Goal: Complete application form: Complete application form

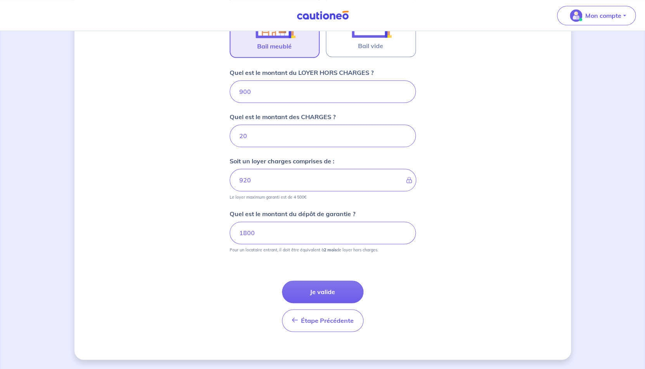
scroll to position [281, 0]
click at [342, 294] on button "Je valide" at bounding box center [322, 293] width 81 height 22
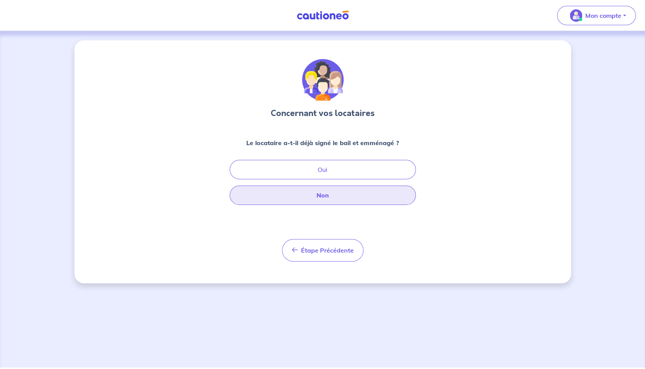
click at [330, 202] on button "Non" at bounding box center [323, 194] width 186 height 19
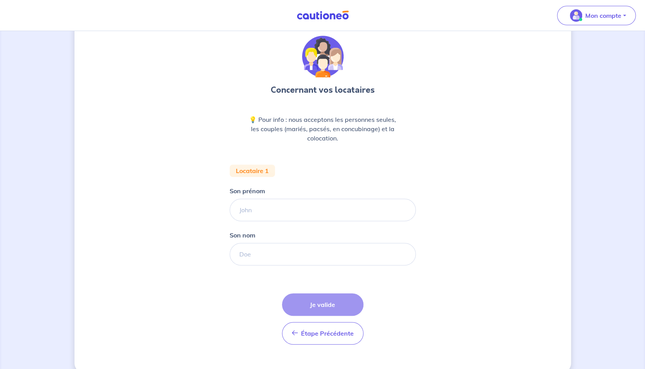
scroll to position [36, 0]
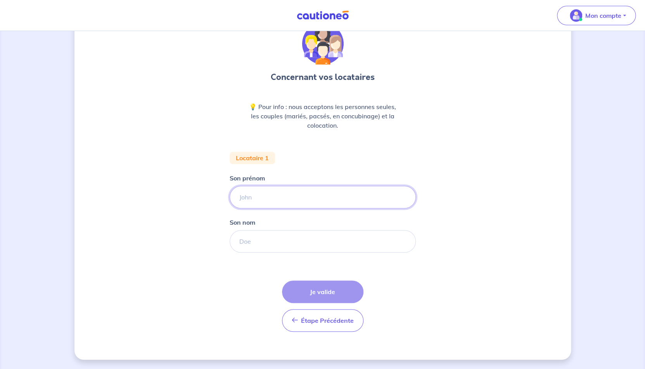
click at [303, 196] on input "Son prénom" at bounding box center [323, 197] width 186 height 22
type input "[PERSON_NAME]"
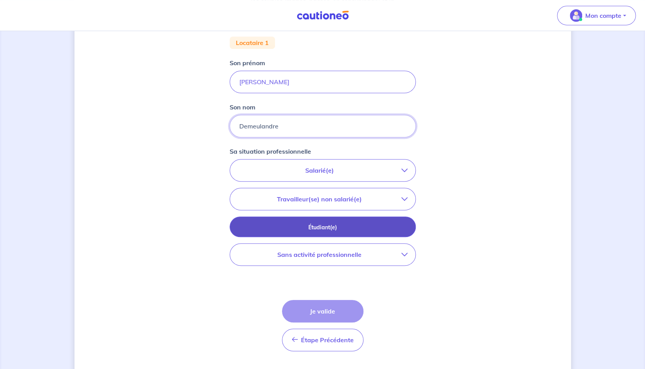
scroll to position [152, 0]
type input "Demeulandre"
click at [348, 228] on p "Étudiant(e)" at bounding box center [322, 227] width 167 height 9
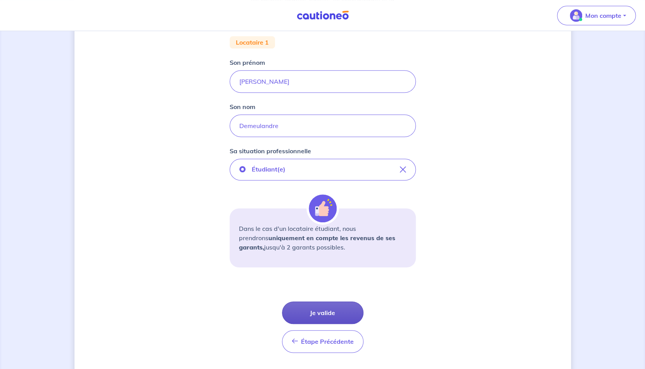
click at [329, 311] on button "Je valide" at bounding box center [322, 312] width 81 height 22
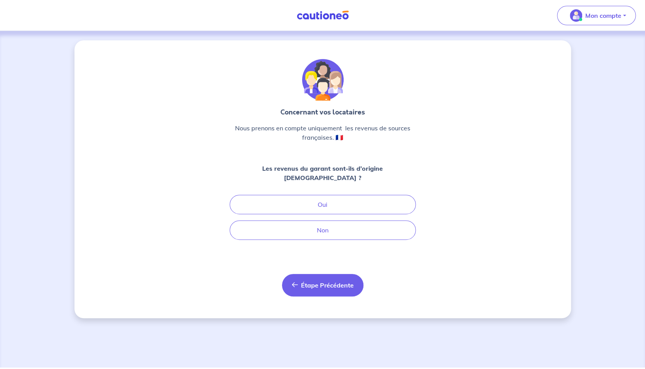
click at [308, 274] on button "Étape Précédente Précédent" at bounding box center [322, 285] width 81 height 22
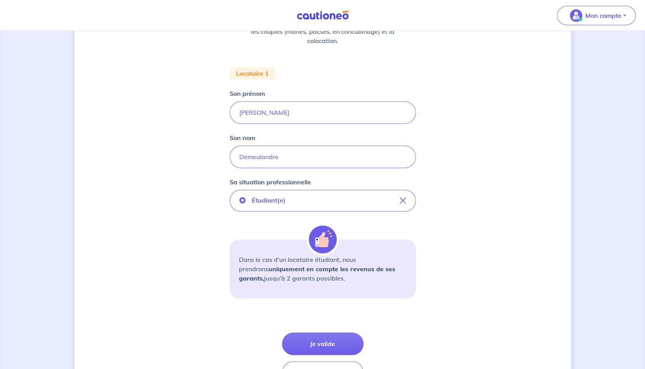
scroll to position [120, 0]
click at [322, 344] on button "Je valide" at bounding box center [322, 344] width 81 height 22
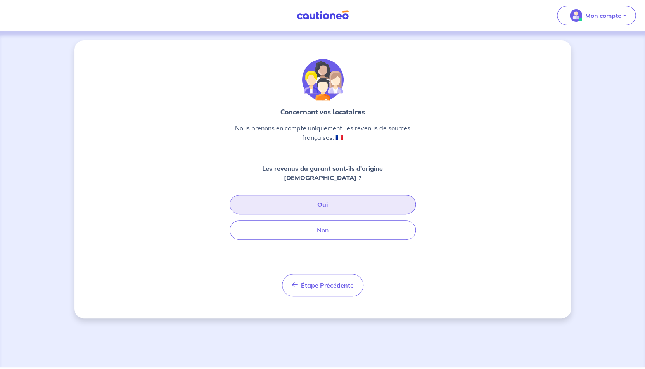
click at [335, 197] on button "Oui" at bounding box center [323, 204] width 186 height 19
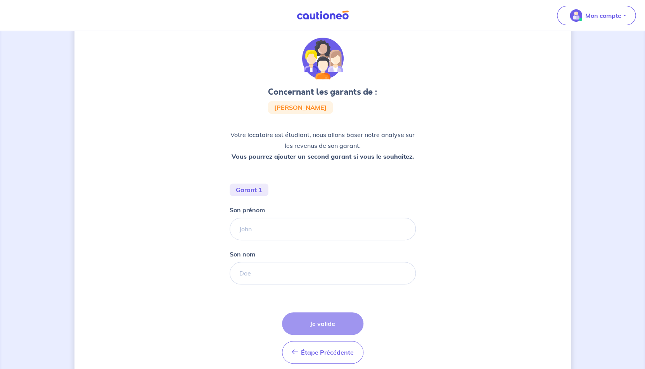
scroll to position [33, 0]
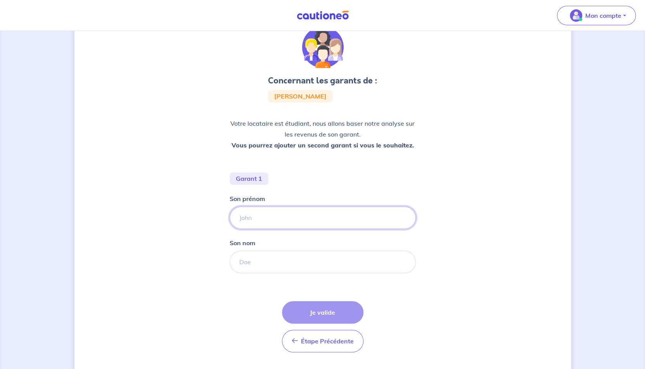
click at [300, 218] on input "Son prénom" at bounding box center [323, 217] width 186 height 22
type input "Yvan"
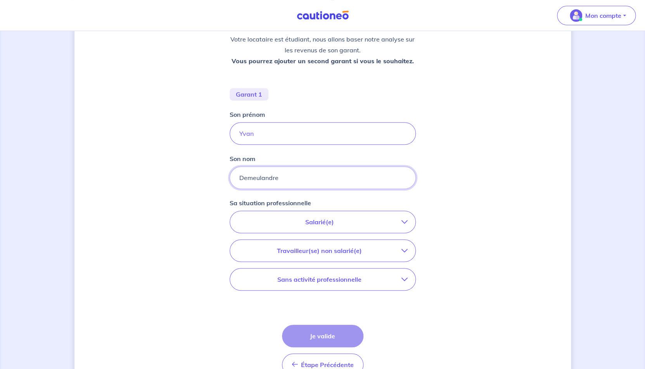
scroll to position [144, 0]
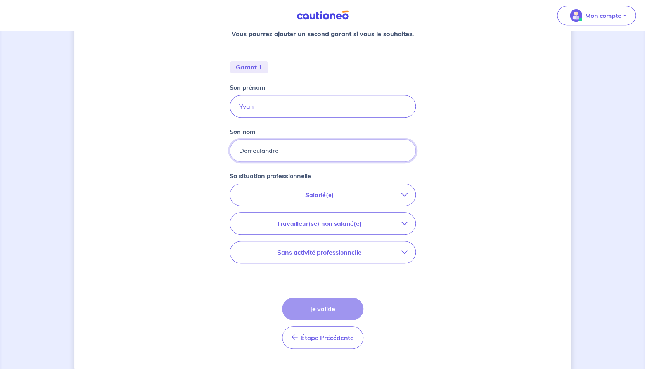
type input "Demeulandre"
click at [350, 199] on p "Salarié(e)" at bounding box center [320, 194] width 164 height 9
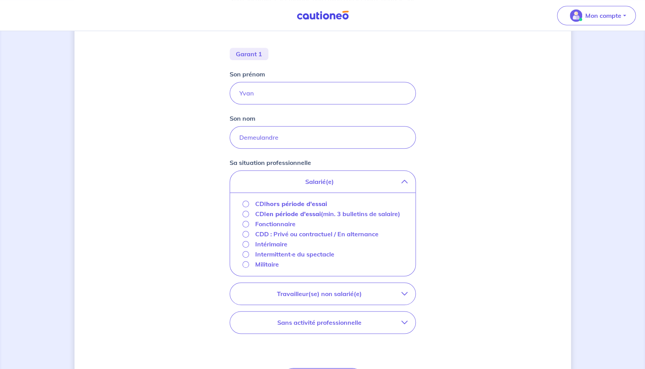
scroll to position [163, 0]
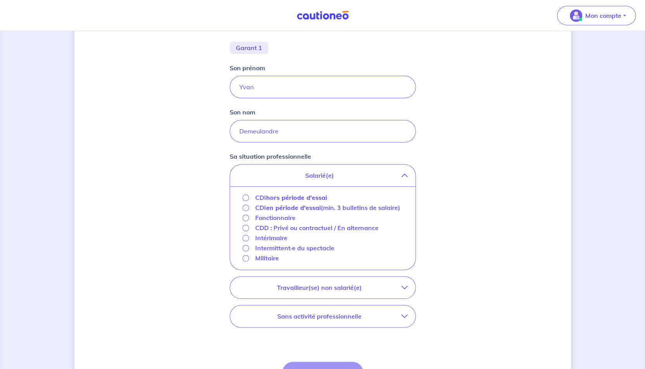
click at [319, 252] on p "Intermittent·e du spectacle" at bounding box center [294, 247] width 79 height 9
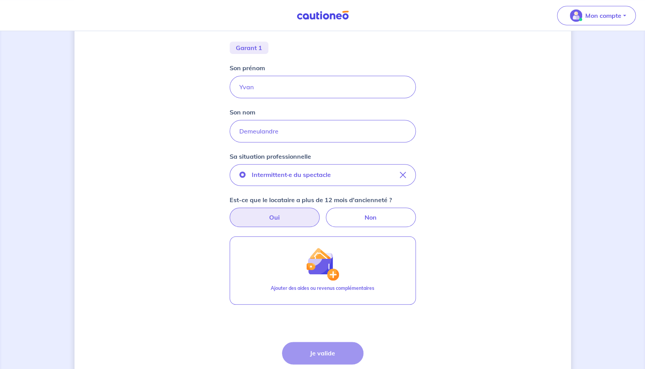
click at [280, 216] on label "Oui" at bounding box center [275, 216] width 90 height 19
click at [320, 213] on input "Oui" at bounding box center [322, 209] width 5 height 5
radio input "true"
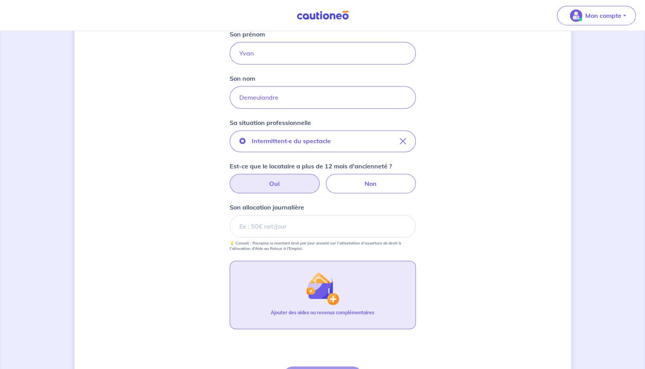
scroll to position [196, 0]
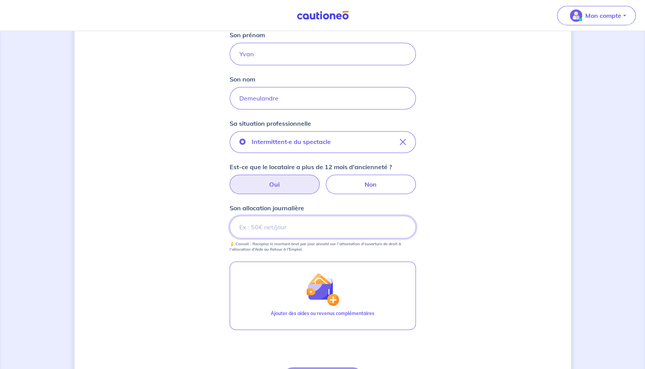
click at [335, 225] on input "Son allocation journalière" at bounding box center [323, 227] width 186 height 22
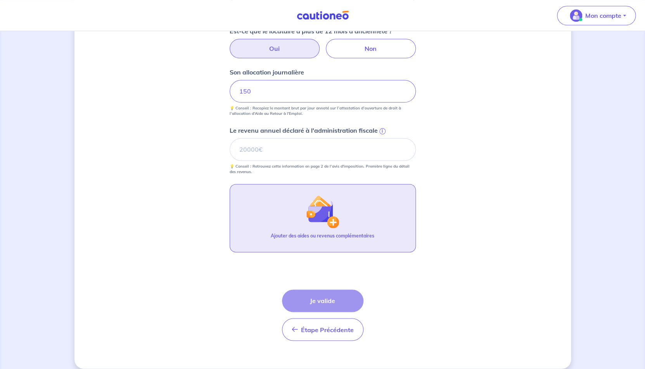
scroll to position [341, 0]
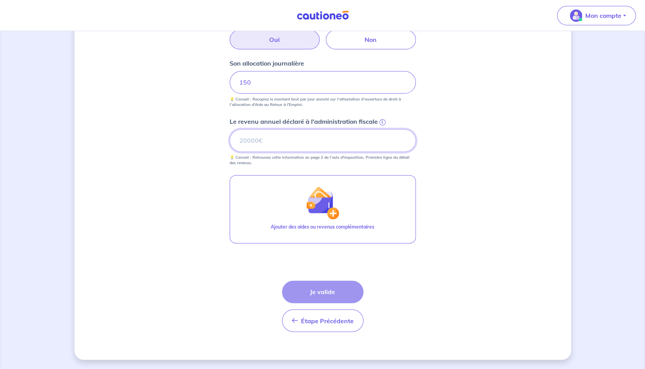
click at [303, 145] on input "Le revenu annuel déclaré à l'administration fiscale i" at bounding box center [323, 140] width 186 height 22
click at [309, 80] on input "150" at bounding box center [323, 82] width 186 height 22
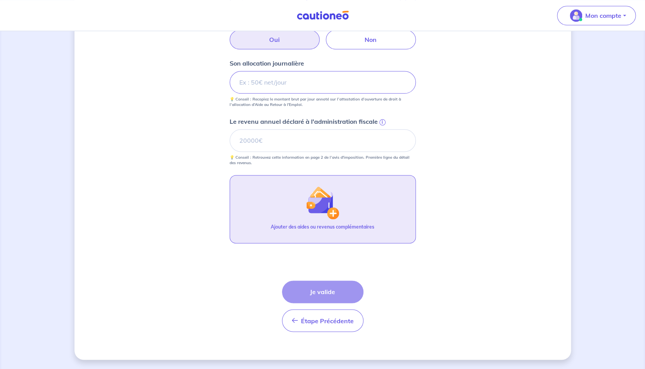
click at [338, 202] on img "button" at bounding box center [322, 202] width 33 height 33
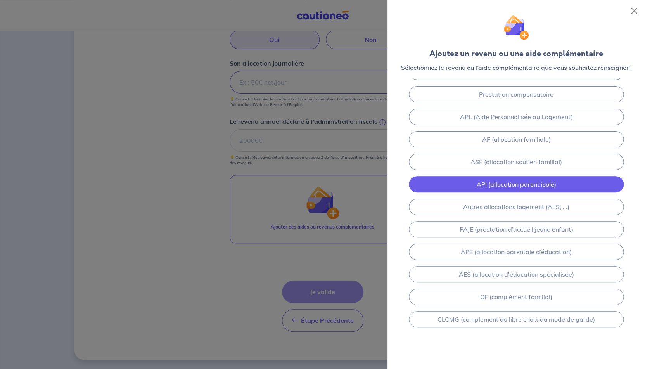
scroll to position [63, 0]
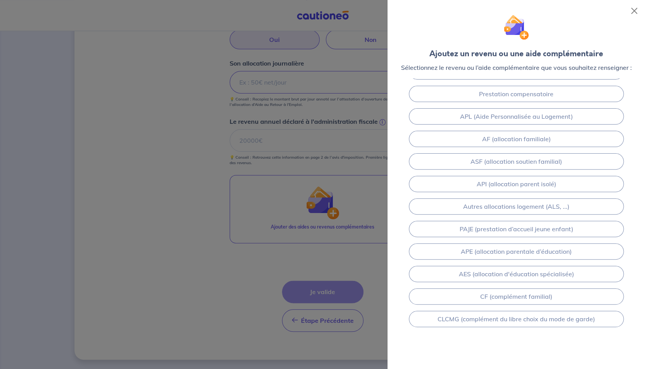
click at [216, 302] on div at bounding box center [322, 184] width 645 height 369
click at [636, 10] on button "Close" at bounding box center [634, 11] width 12 height 12
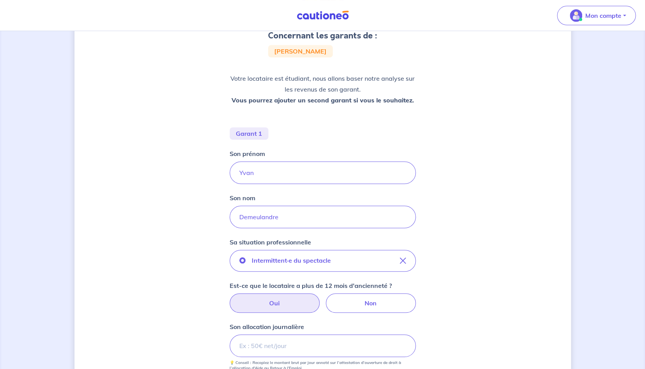
scroll to position [83, 0]
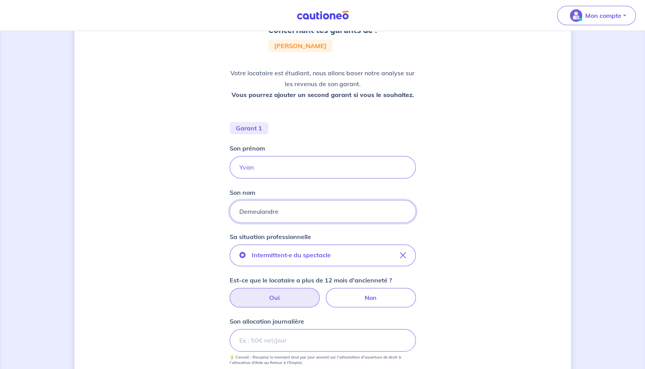
click at [285, 214] on input "Demeulandre" at bounding box center [323, 211] width 186 height 22
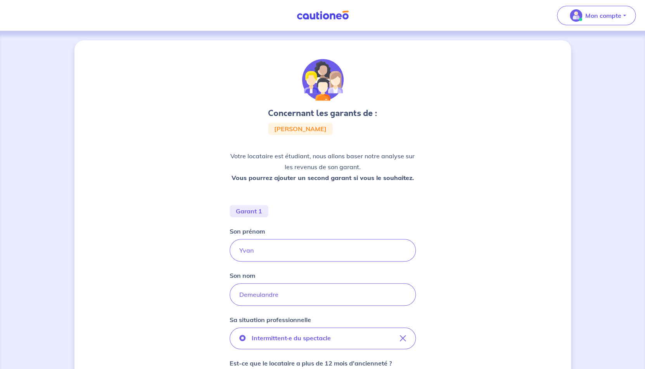
click at [322, 17] on img at bounding box center [323, 15] width 58 height 10
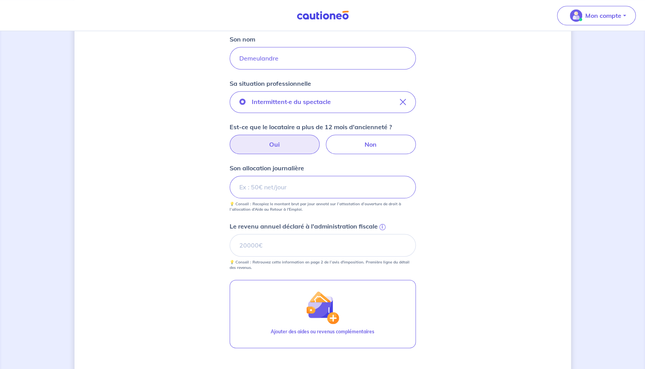
scroll to position [235, 0]
click at [265, 188] on input "Son allocation journalière" at bounding box center [323, 187] width 186 height 22
drag, startPoint x: 252, startPoint y: 170, endPoint x: 293, endPoint y: 171, distance: 40.3
click at [293, 171] on p "Son allocation journalière" at bounding box center [267, 168] width 74 height 9
click at [313, 169] on label "Son allocation journalière" at bounding box center [323, 168] width 186 height 9
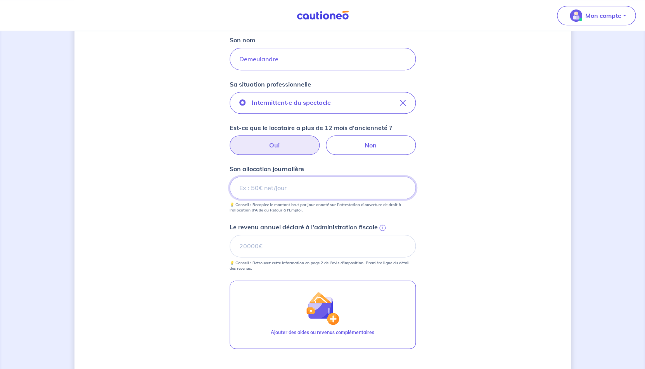
click at [313, 176] on input "Son allocation journalière" at bounding box center [323, 187] width 186 height 22
drag, startPoint x: 289, startPoint y: 166, endPoint x: 228, endPoint y: 169, distance: 60.9
click at [228, 169] on div "Concernant les garants de : [PERSON_NAME] Votre locataire est étudiant, nous al…" at bounding box center [322, 135] width 496 height 660
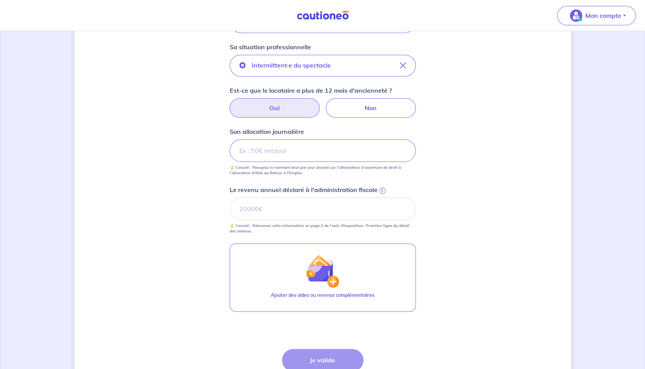
scroll to position [272, 0]
click at [271, 149] on input "Son allocation journalière" at bounding box center [323, 151] width 186 height 22
drag, startPoint x: 273, startPoint y: 132, endPoint x: 316, endPoint y: 137, distance: 43.3
click at [316, 137] on label "Son allocation journalière" at bounding box center [323, 132] width 186 height 9
click at [303, 185] on div "Intermittent·e du spectacle Est-ce que le locataire a plus de 12 mois d'ancienn…" at bounding box center [323, 144] width 186 height 179
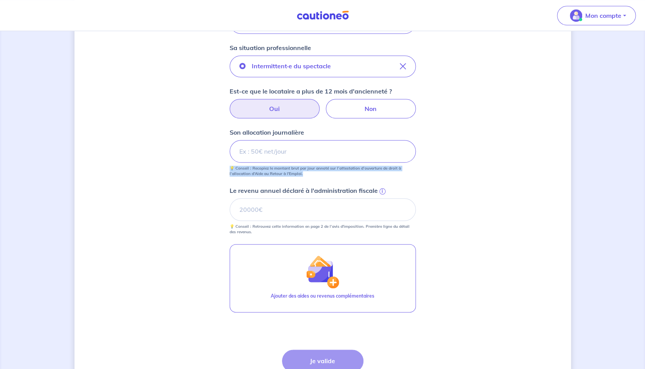
drag, startPoint x: 317, startPoint y: 176, endPoint x: 229, endPoint y: 169, distance: 88.0
click at [229, 169] on div "Concernant les garants de : [PERSON_NAME] Votre locataire est étudiant, nous al…" at bounding box center [322, 98] width 496 height 660
click at [530, 186] on div "Concernant les garants de : [PERSON_NAME] Votre locataire est étudiant, nous al…" at bounding box center [322, 98] width 496 height 660
click at [285, 150] on input "Son allocation journalière" at bounding box center [323, 151] width 186 height 22
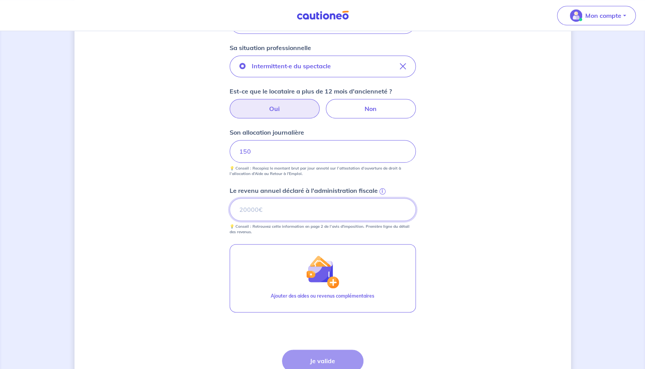
click at [275, 213] on input "Le revenu annuel déclaré à l'administration fiscale i" at bounding box center [323, 209] width 186 height 22
type input "150000"
click at [438, 308] on div "Concernant les garants de : [PERSON_NAME] Votre locataire est étudiant, nous al…" at bounding box center [322, 98] width 496 height 660
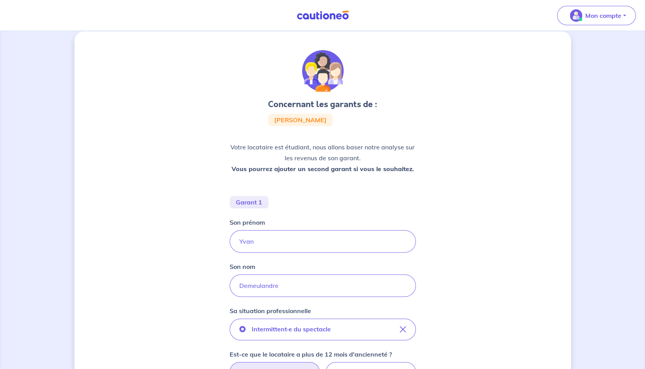
scroll to position [7, 0]
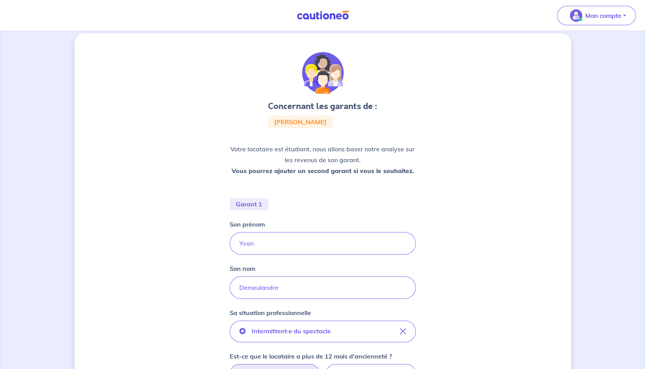
click at [318, 12] on img at bounding box center [323, 15] width 58 height 10
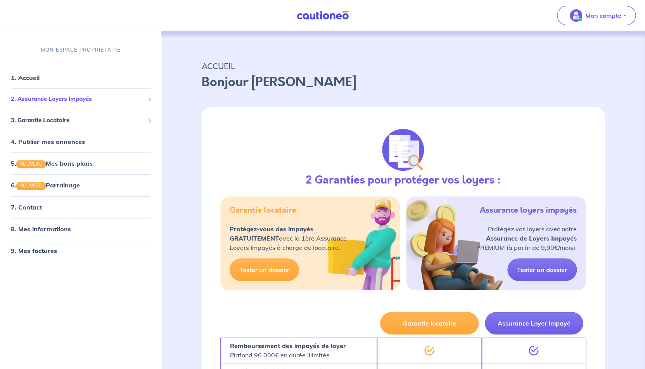
click at [84, 100] on span "2. Assurance Loyers Impayés" at bounding box center [78, 99] width 134 height 9
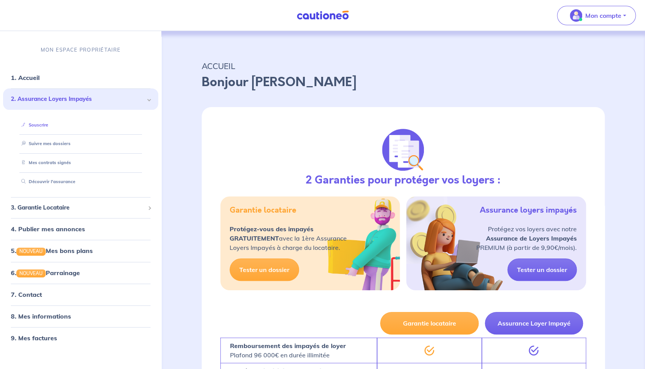
click at [44, 125] on link "Souscrire" at bounding box center [33, 124] width 30 height 5
click at [330, 14] on img at bounding box center [323, 15] width 58 height 10
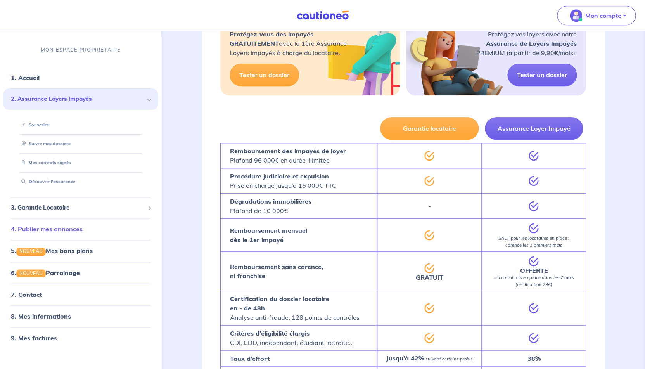
scroll to position [213, 0]
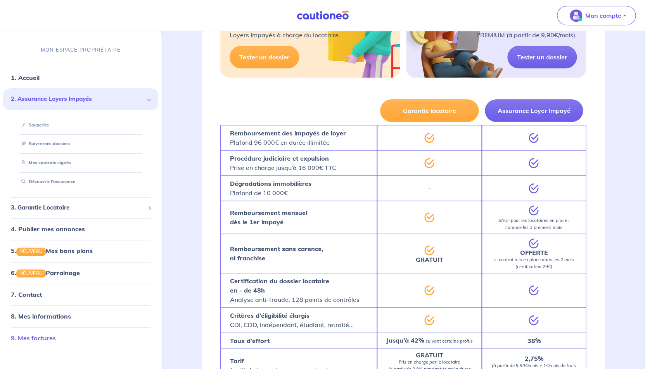
click at [46, 337] on link "9. Mes factures" at bounding box center [33, 338] width 45 height 8
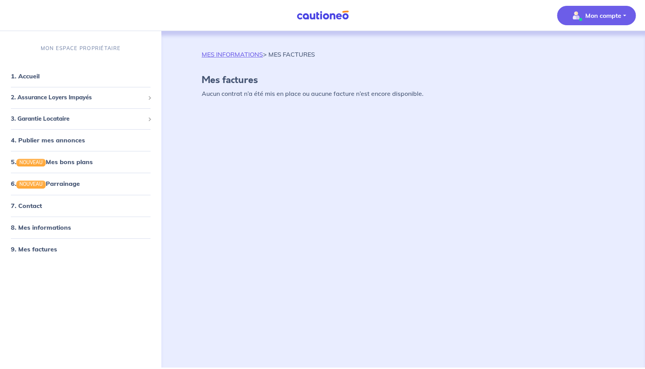
click at [339, 15] on img at bounding box center [323, 15] width 58 height 10
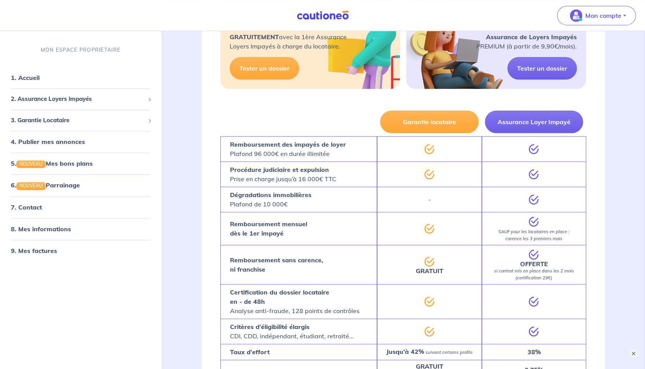
scroll to position [203, 0]
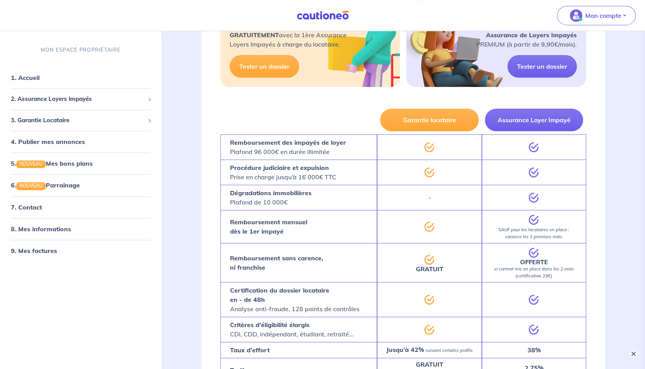
click at [631, 349] on button "×" at bounding box center [633, 353] width 9 height 9
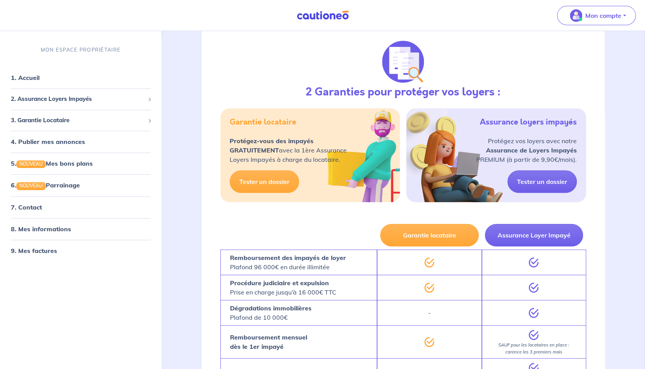
scroll to position [0, 0]
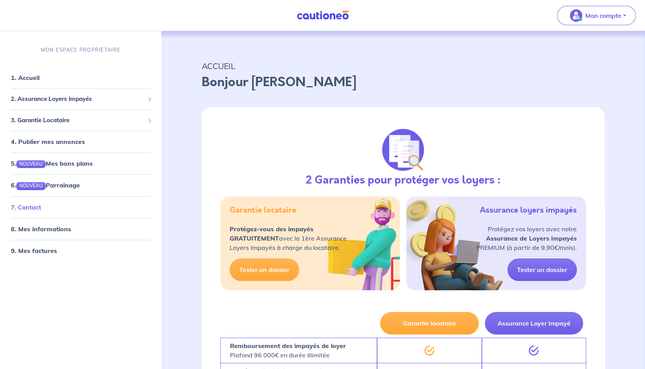
click at [40, 210] on link "7. Contact" at bounding box center [26, 207] width 30 height 8
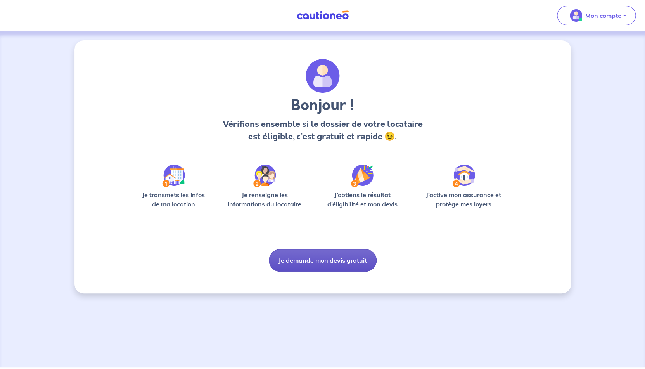
click at [337, 263] on button "Je demande mon devis gratuit" at bounding box center [323, 260] width 108 height 22
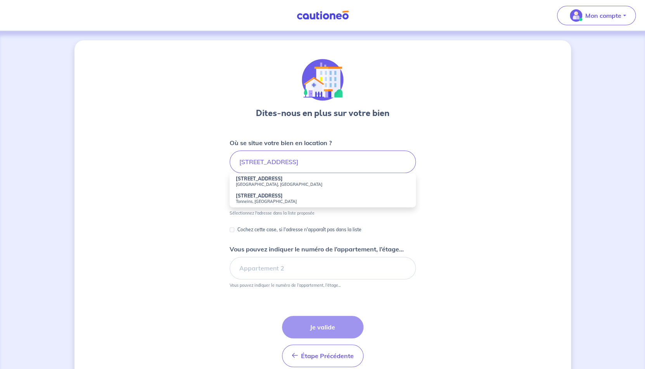
click at [267, 181] on strong "233 Cours de l'Yser" at bounding box center [259, 179] width 47 height 6
type input "233 Cours de l'Yser, Bordeaux, France"
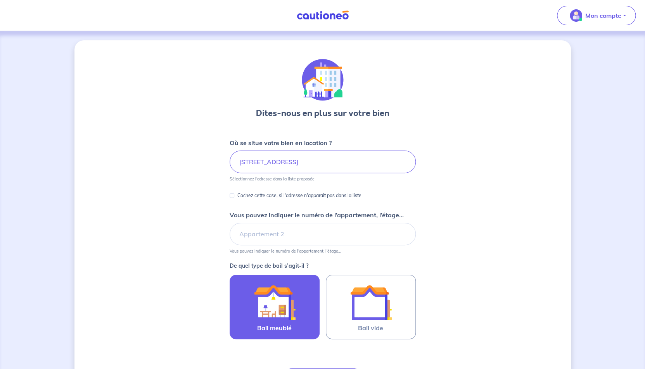
click at [283, 299] on img at bounding box center [275, 302] width 42 height 42
click at [0, 0] on input "Bail meublé" at bounding box center [0, 0] width 0 height 0
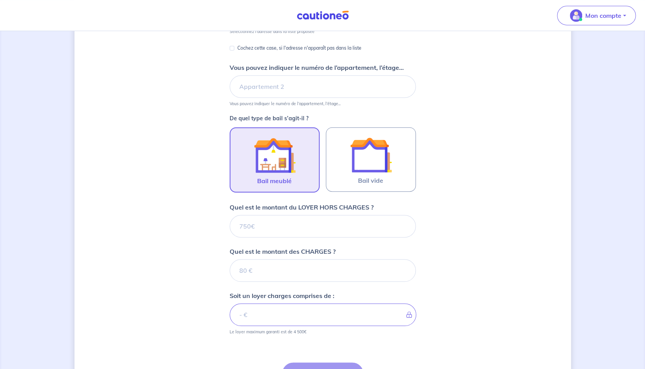
scroll to position [151, 0]
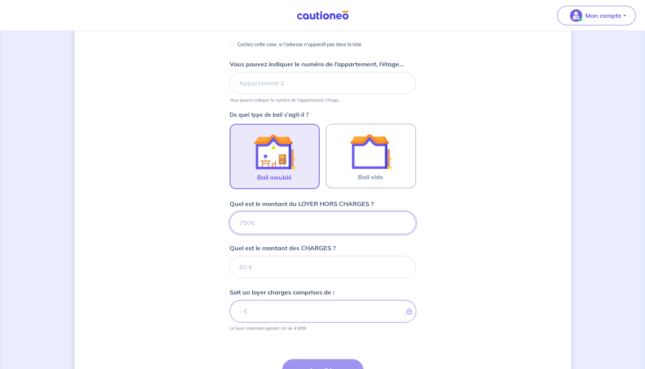
click at [274, 227] on input "Quel est le montant du LOYER HORS CHARGES ?" at bounding box center [323, 222] width 186 height 22
type input "900"
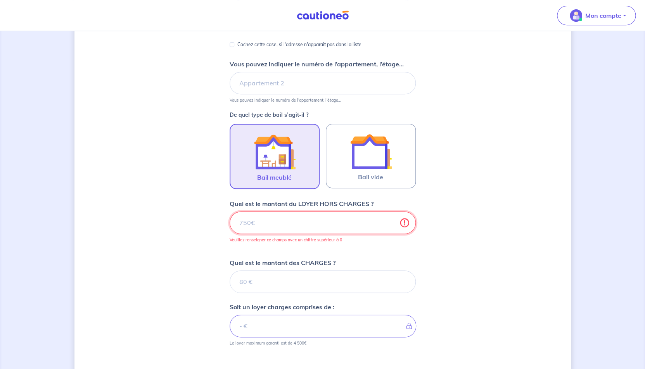
type input "900"
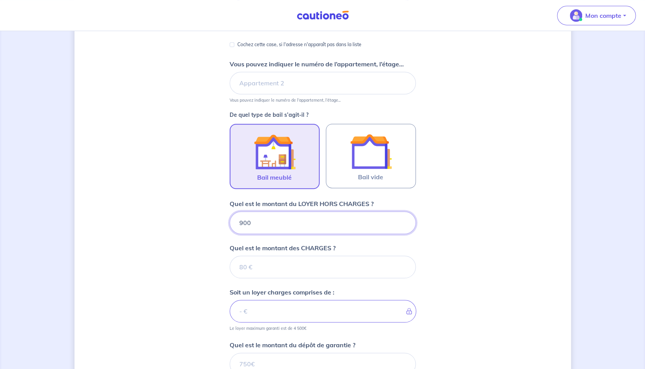
type input "900"
type input "2"
type input "902"
type input "20"
type input "920"
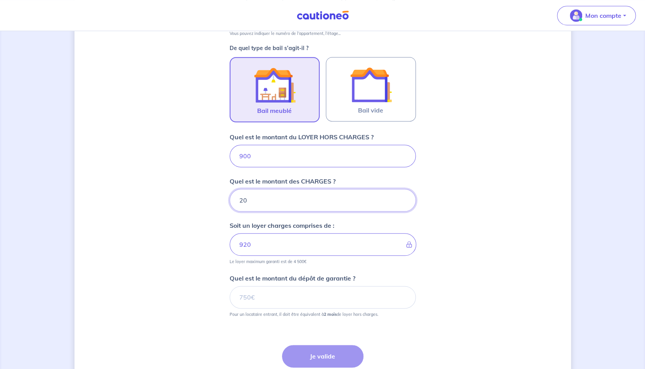
scroll to position [216, 0]
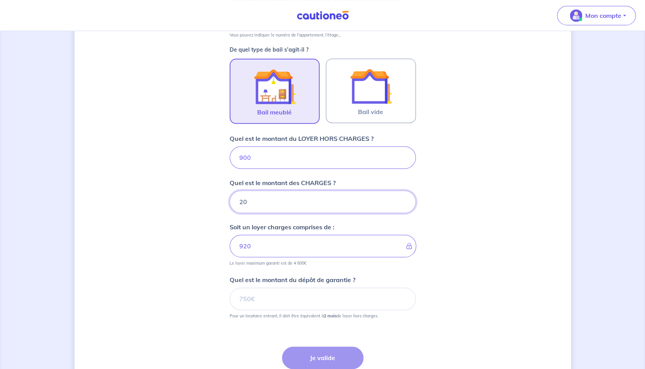
type input "20"
click at [269, 297] on input "Quel est le montant du dépôt de garantie ?" at bounding box center [323, 298] width 186 height 22
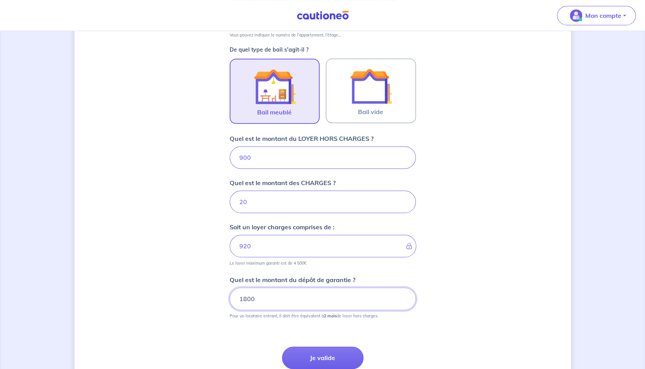
type input "1800"
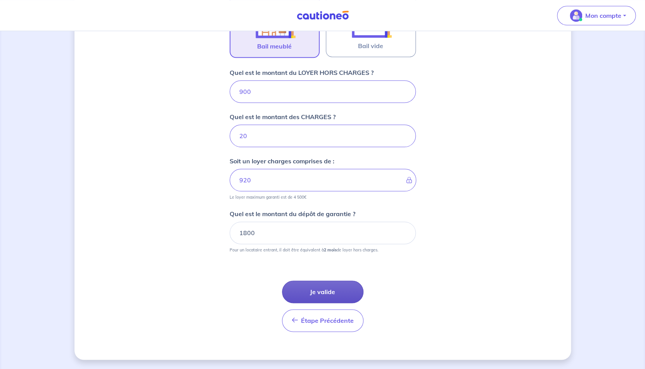
scroll to position [282, 0]
click at [341, 285] on button "Je valide" at bounding box center [322, 291] width 81 height 22
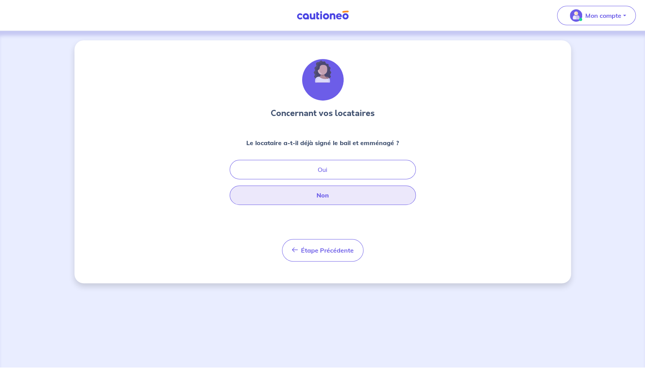
click at [326, 198] on button "Non" at bounding box center [323, 194] width 186 height 19
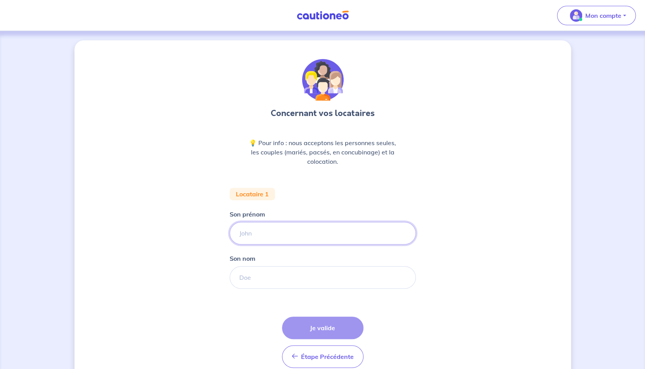
click at [285, 234] on input "Son prénom" at bounding box center [323, 233] width 186 height 22
type input "[PERSON_NAME]"
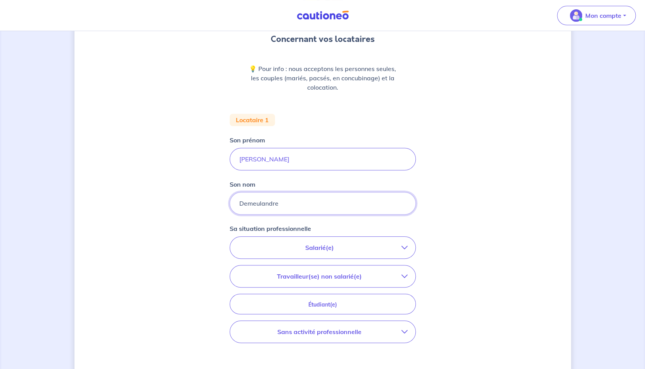
scroll to position [77, 0]
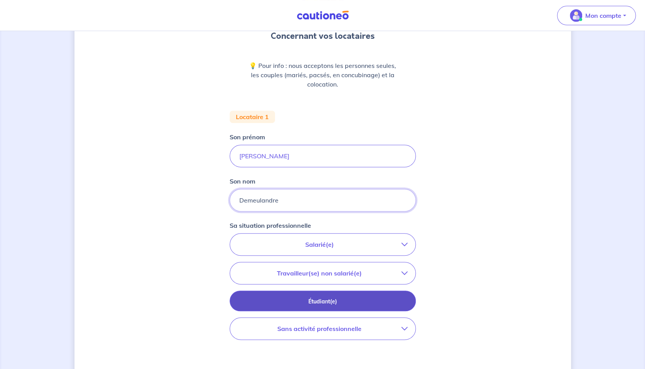
type input "Demeulandre"
click at [335, 306] on button "Étudiant(e)" at bounding box center [323, 300] width 186 height 21
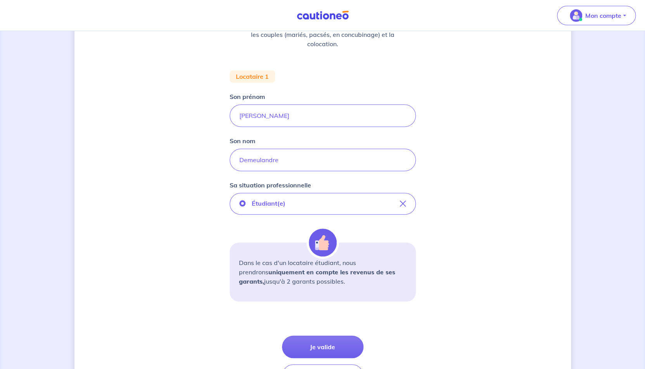
scroll to position [116, 0]
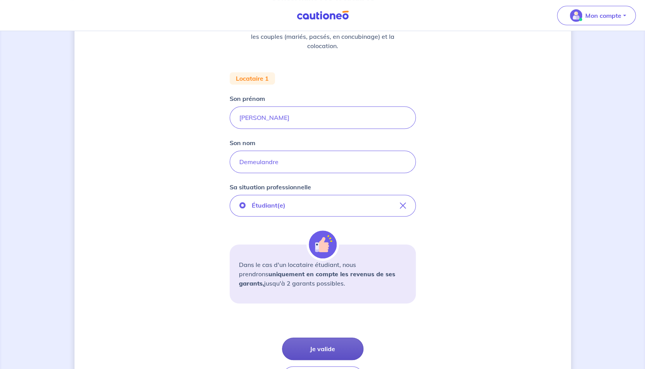
click at [324, 353] on button "Je valide" at bounding box center [322, 348] width 81 height 22
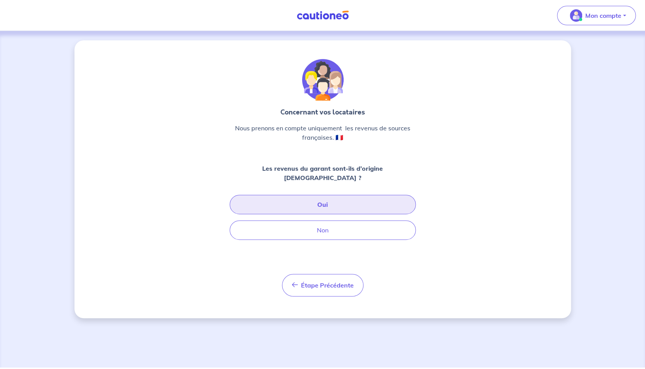
click at [346, 201] on button "Oui" at bounding box center [323, 204] width 186 height 19
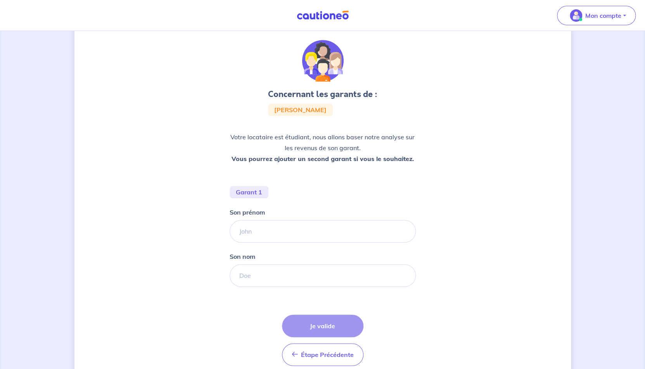
scroll to position [23, 0]
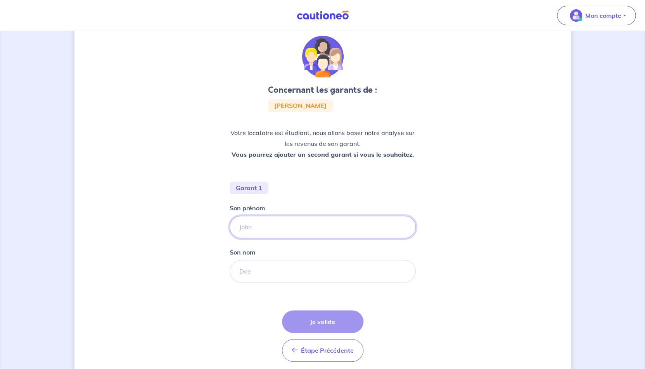
click at [287, 224] on input "Son prénom" at bounding box center [323, 227] width 186 height 22
type input "Yvan"
click at [279, 267] on input "Son nom" at bounding box center [323, 271] width 186 height 22
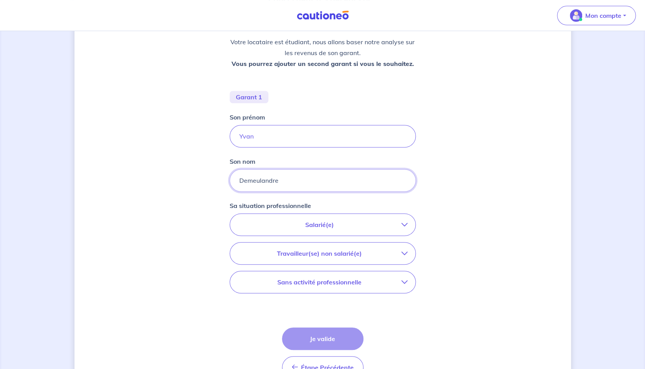
scroll to position [124, 0]
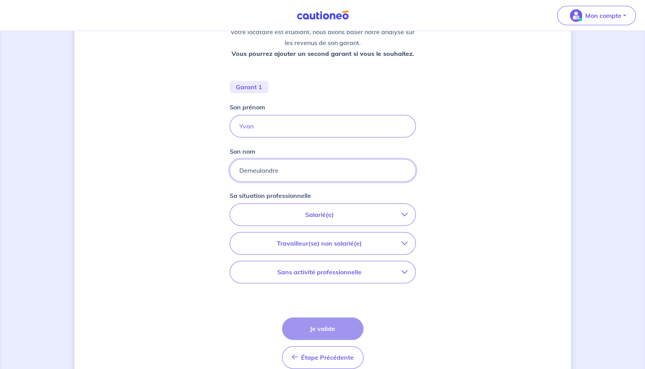
type input "Demeulandre"
click at [339, 215] on p "Salarié(e)" at bounding box center [320, 214] width 164 height 9
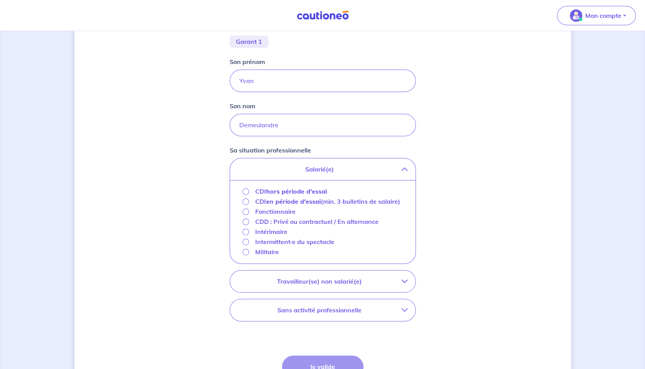
scroll to position [169, 0]
click at [294, 247] on p "Intermittent·e du spectacle" at bounding box center [294, 241] width 79 height 9
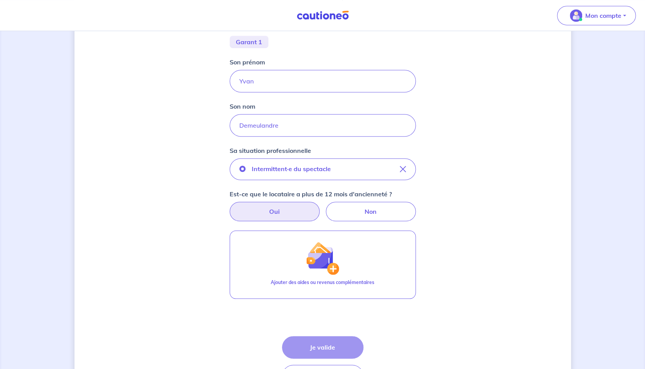
click at [289, 210] on label "Oui" at bounding box center [275, 211] width 90 height 19
click at [320, 207] on input "Oui" at bounding box center [322, 204] width 5 height 5
radio input "true"
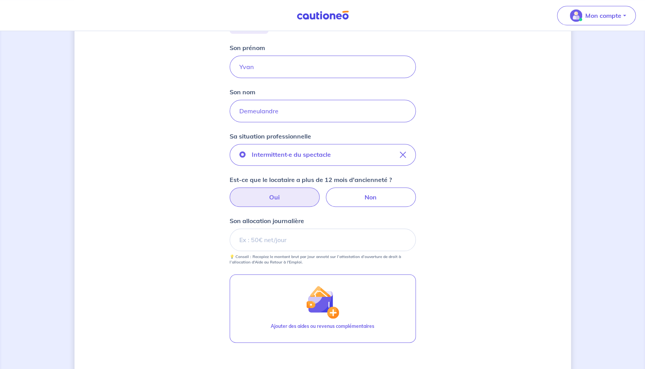
scroll to position [187, 0]
